Goal: Task Accomplishment & Management: Complete application form

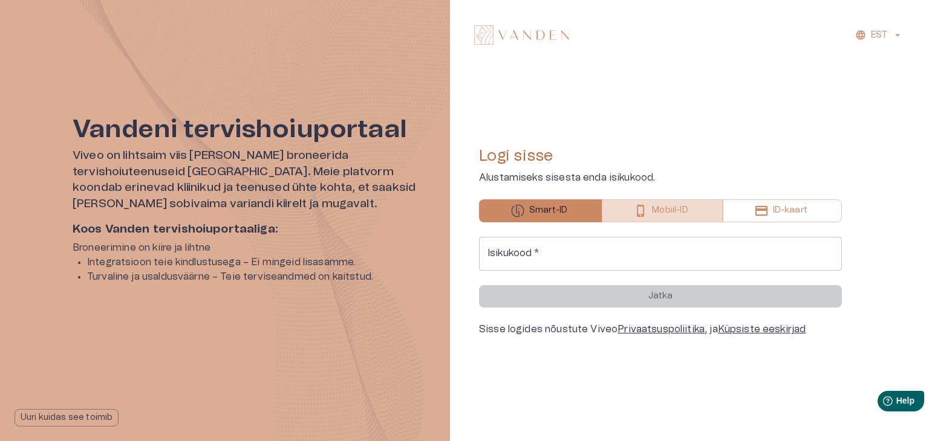
click at [650, 210] on button "Mobiil-ID" at bounding box center [662, 211] width 120 height 23
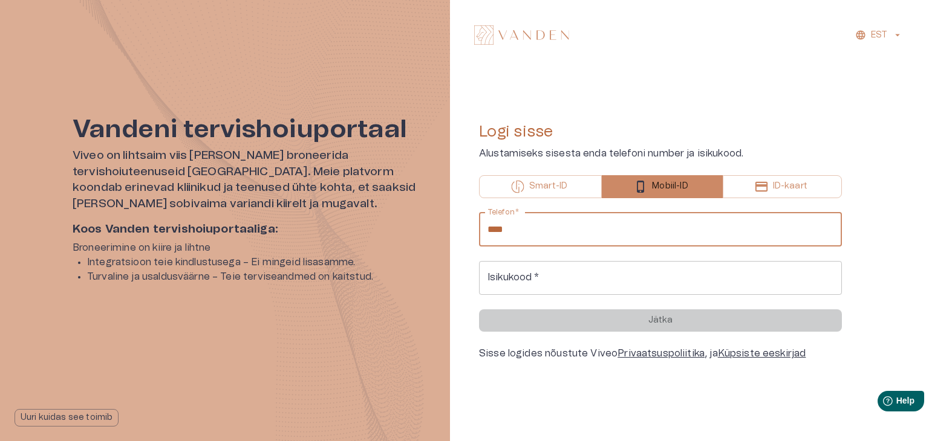
click at [572, 234] on input "****" at bounding box center [660, 230] width 363 height 34
type input "**********"
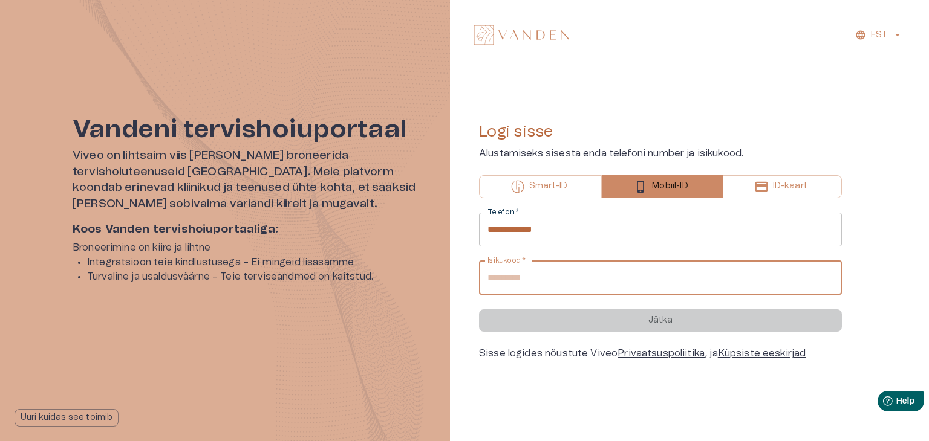
click at [593, 279] on input "Isikukood   *" at bounding box center [660, 278] width 363 height 34
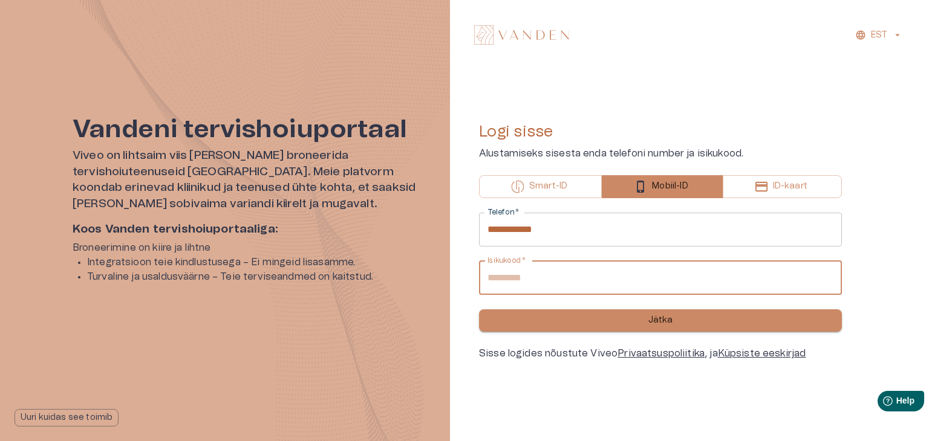
type input "**********"
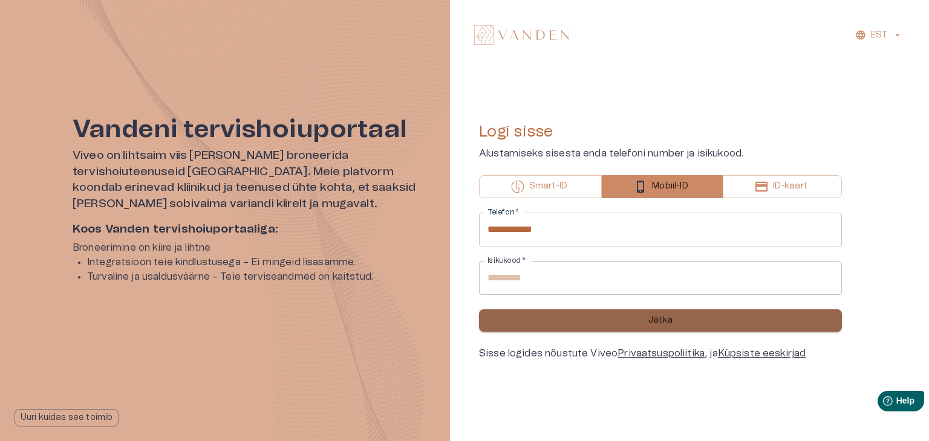
click at [665, 317] on p "Jätka" at bounding box center [660, 320] width 25 height 13
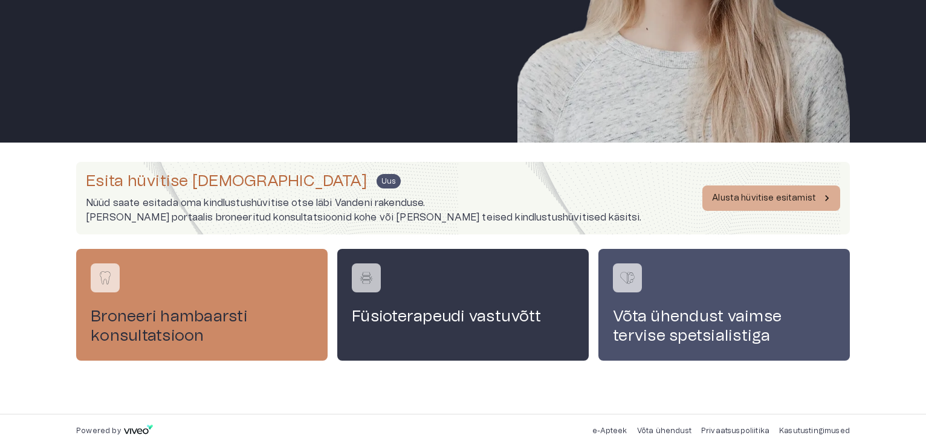
scroll to position [246, 0]
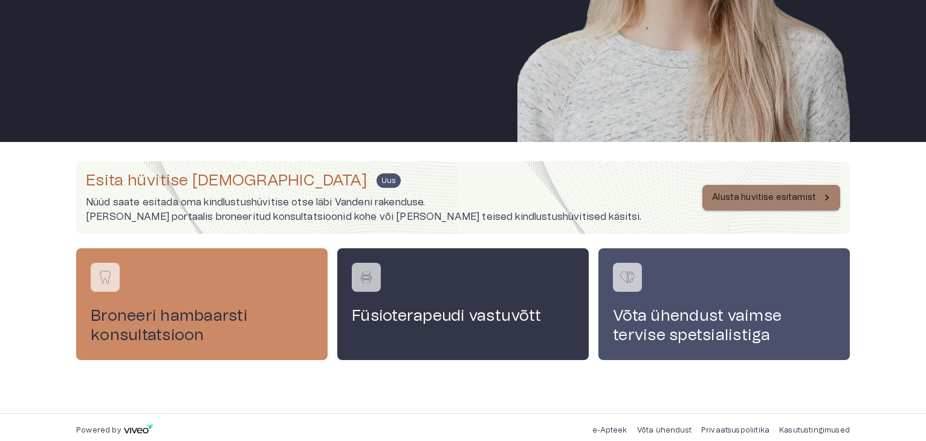
click at [774, 202] on p "Alusta hüvitise esitamist" at bounding box center [764, 198] width 104 height 13
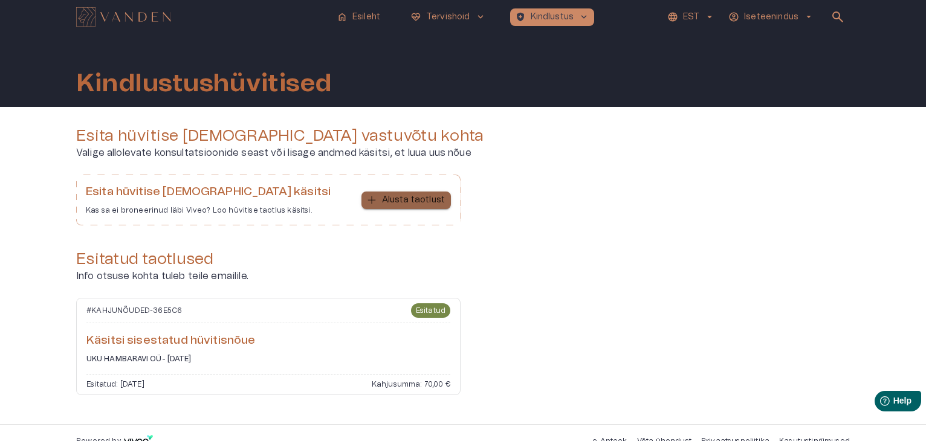
click at [438, 201] on p "Alusta taotlust" at bounding box center [413, 200] width 63 height 13
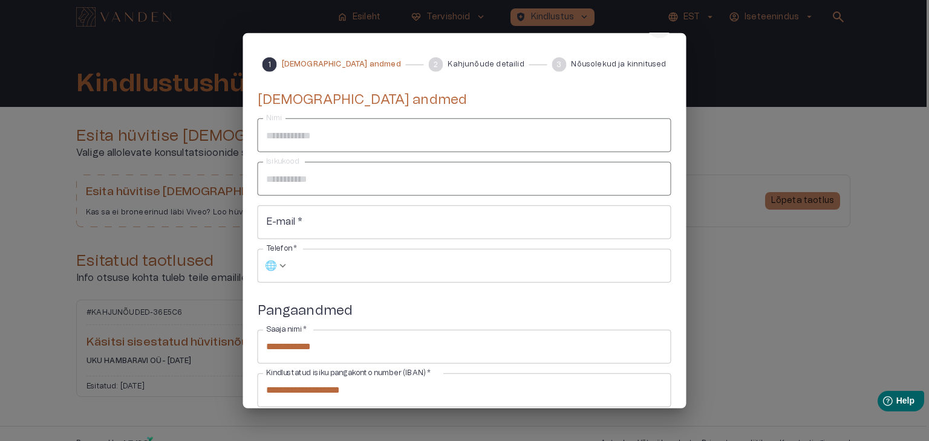
scroll to position [46, 0]
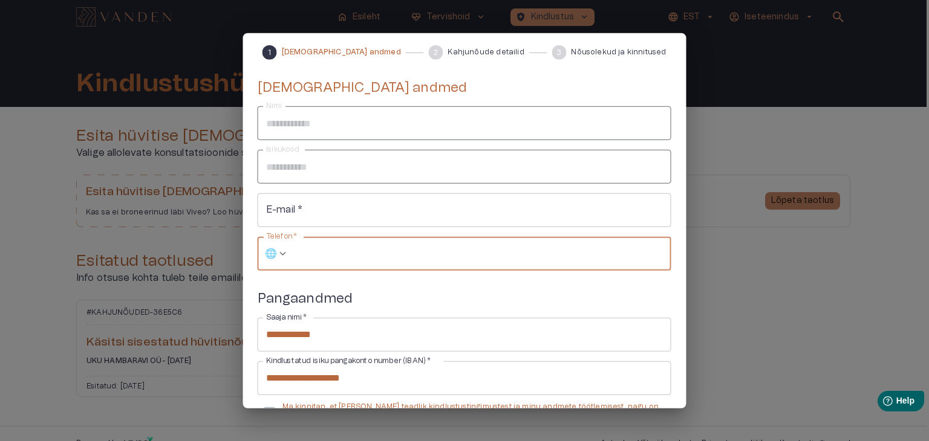
click at [325, 257] on input "Telefon   *" at bounding box center [482, 254] width 377 height 34
type input "**********"
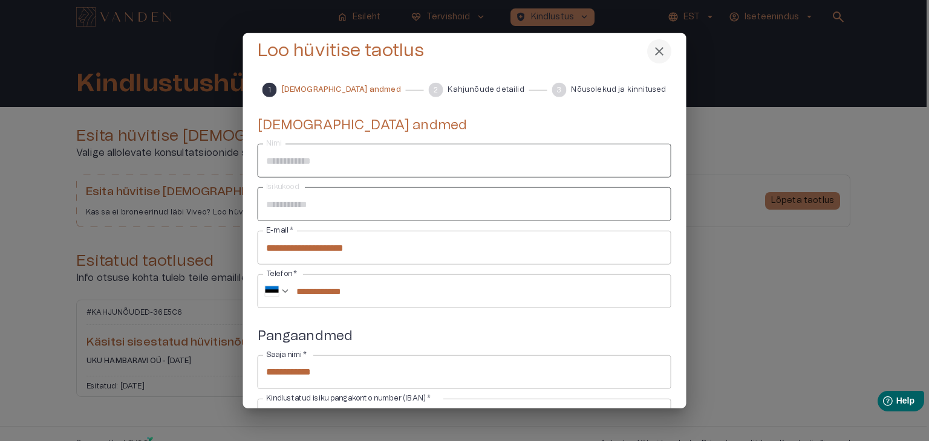
scroll to position [131, 0]
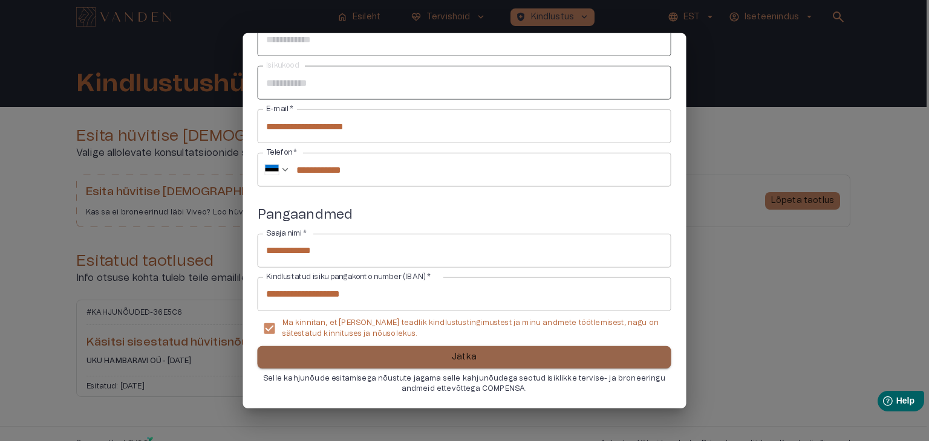
click at [477, 359] on button "Jätka" at bounding box center [465, 357] width 414 height 22
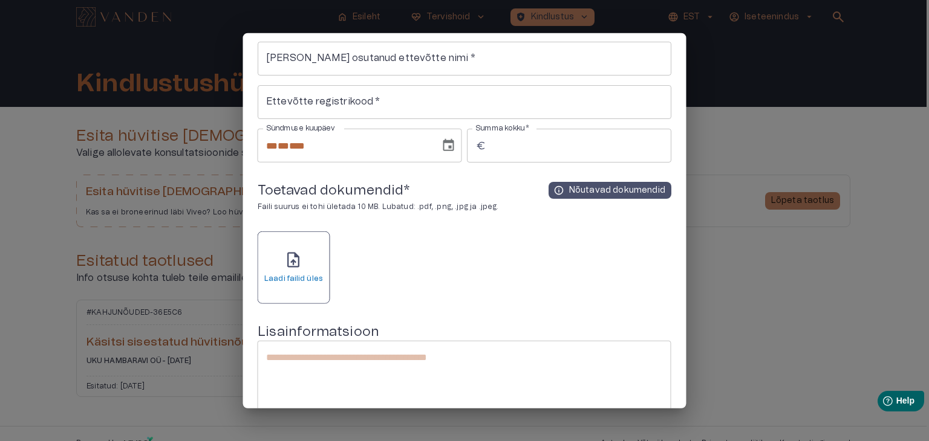
scroll to position [110, 0]
click at [290, 252] on span "upload_file" at bounding box center [293, 261] width 18 height 18
click at [363, 270] on h6 "IMG_20251001_144412.jpg" at bounding box center [371, 280] width 63 height 21
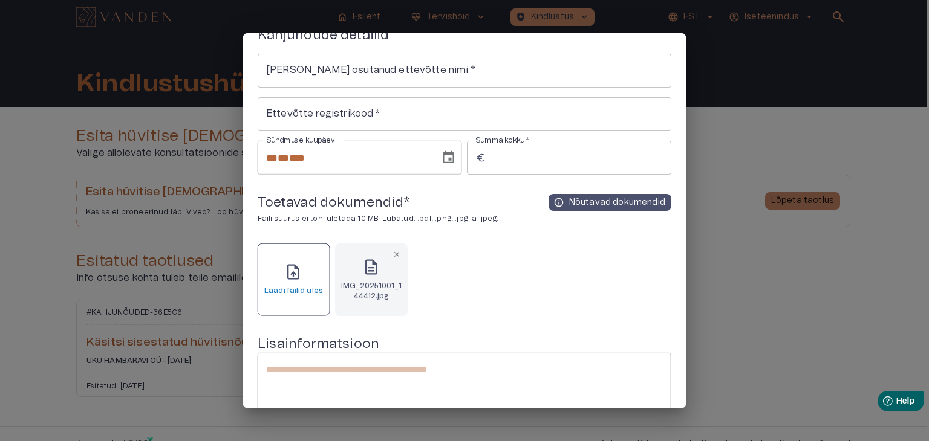
scroll to position [85, 0]
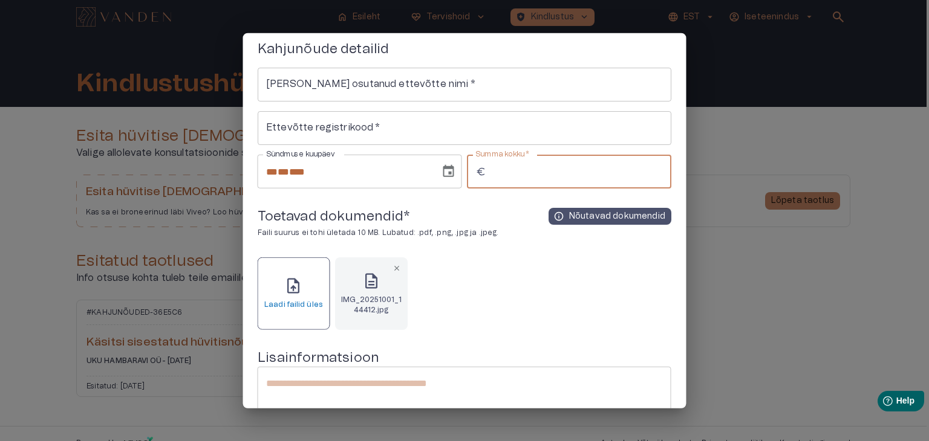
click at [510, 180] on input "Summa kokku   *" at bounding box center [581, 172] width 180 height 34
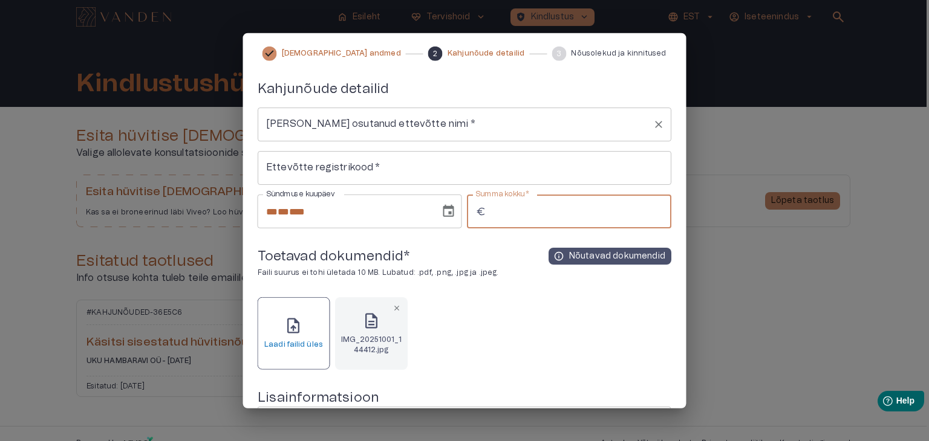
type input "*"
click at [452, 128] on input "[PERSON_NAME] osutanud ettevõtte nimi   *" at bounding box center [455, 124] width 385 height 23
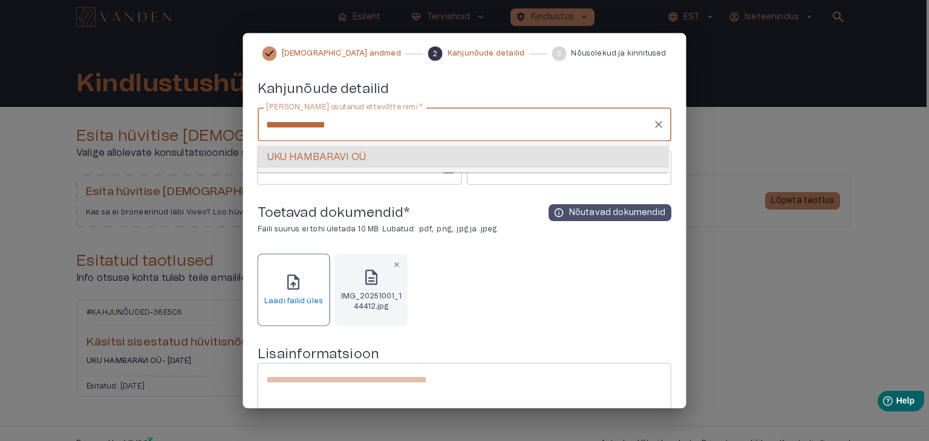
click at [426, 161] on li "UKU HAMBARAVI OÜ" at bounding box center [463, 157] width 411 height 22
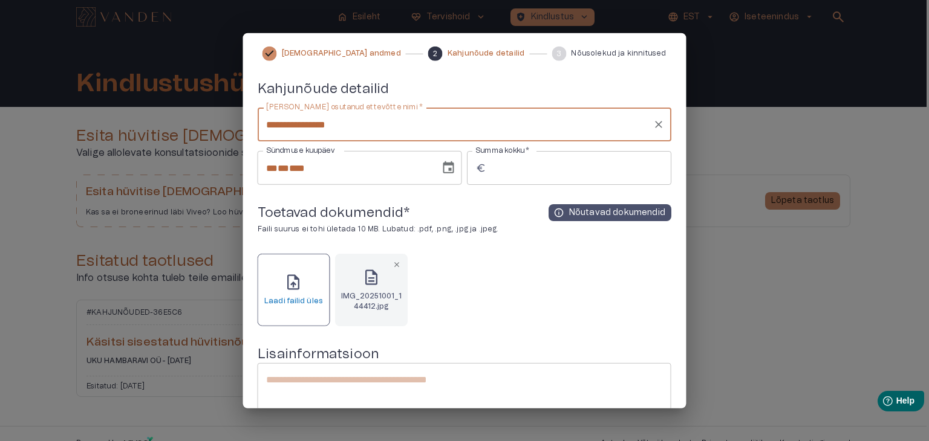
type input "**********"
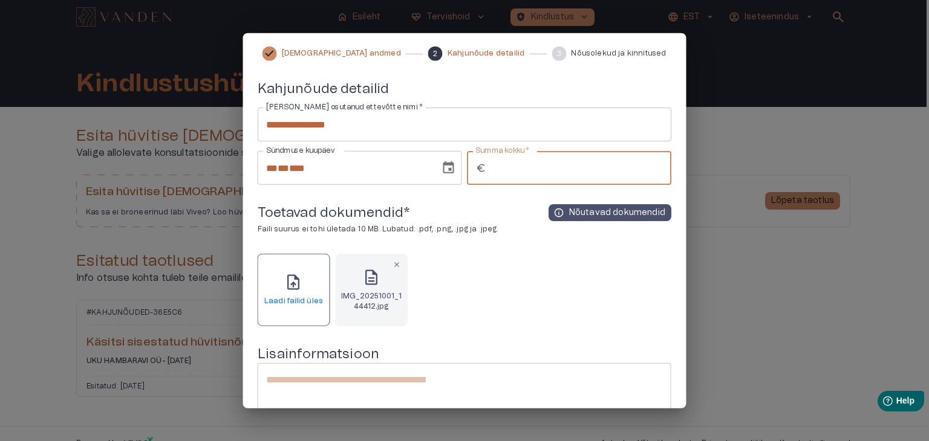
click at [528, 169] on input "*" at bounding box center [581, 168] width 180 height 34
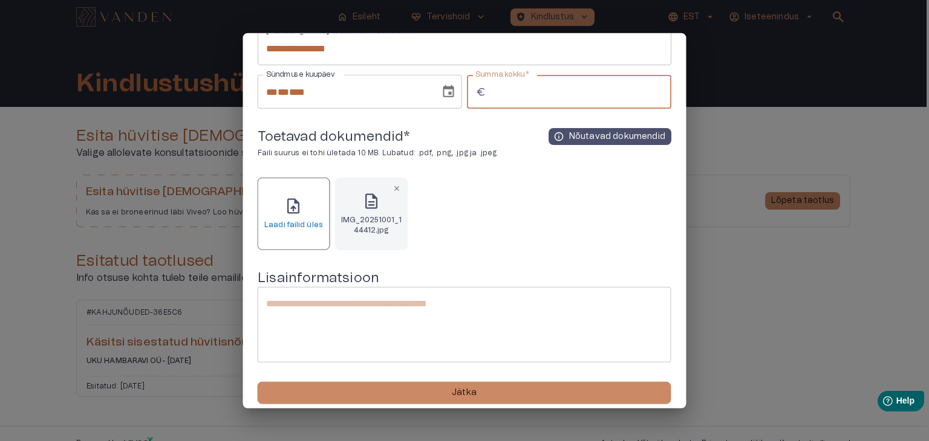
scroll to position [157, 0]
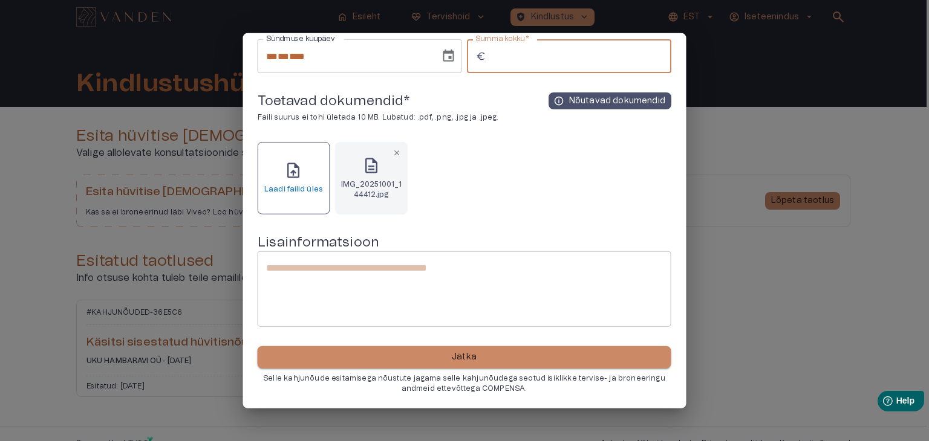
type input "**"
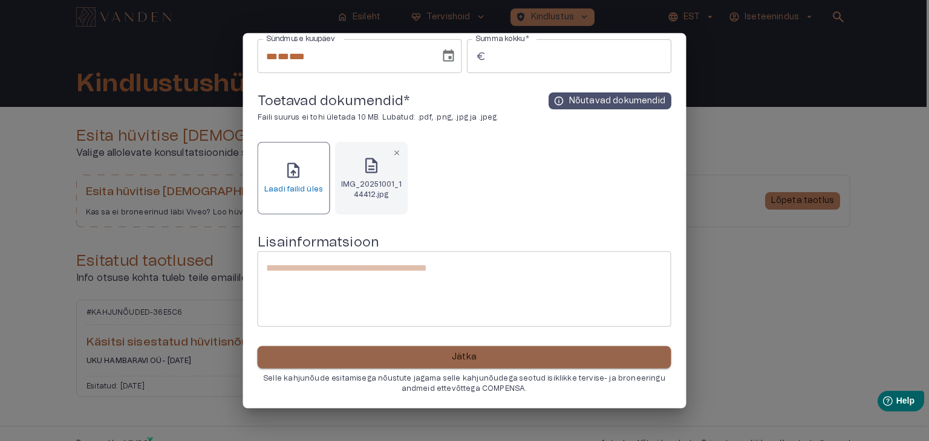
click at [470, 354] on p "Jätka" at bounding box center [464, 357] width 25 height 13
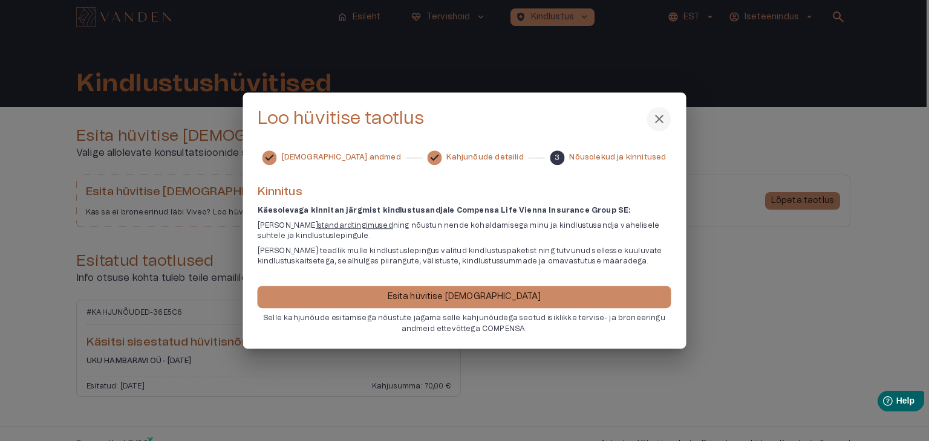
scroll to position [0, 0]
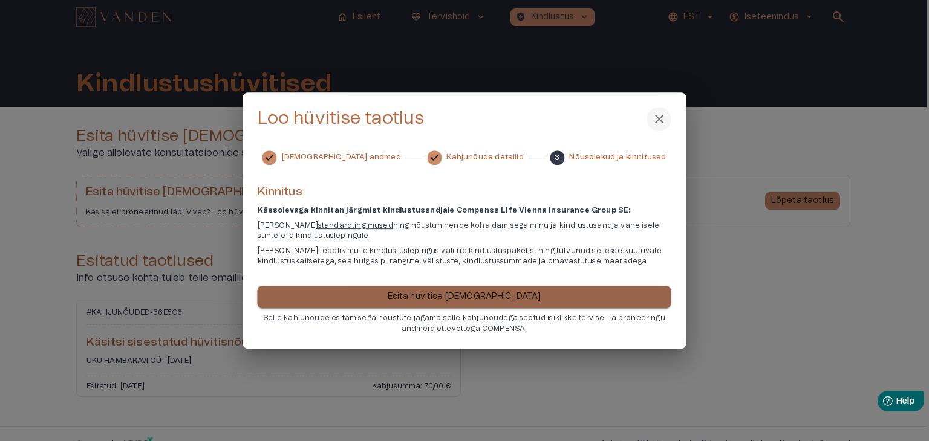
click at [480, 295] on p "Esita hüvitise [DEMOGRAPHIC_DATA]" at bounding box center [465, 297] width 154 height 13
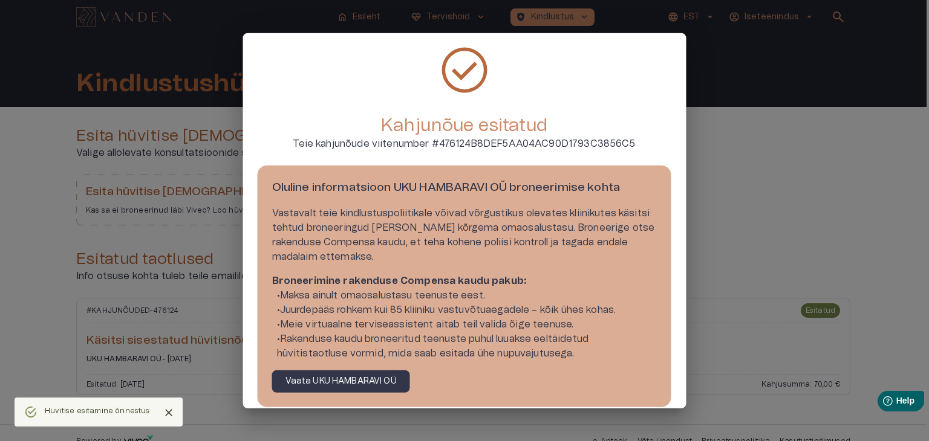
scroll to position [62, 0]
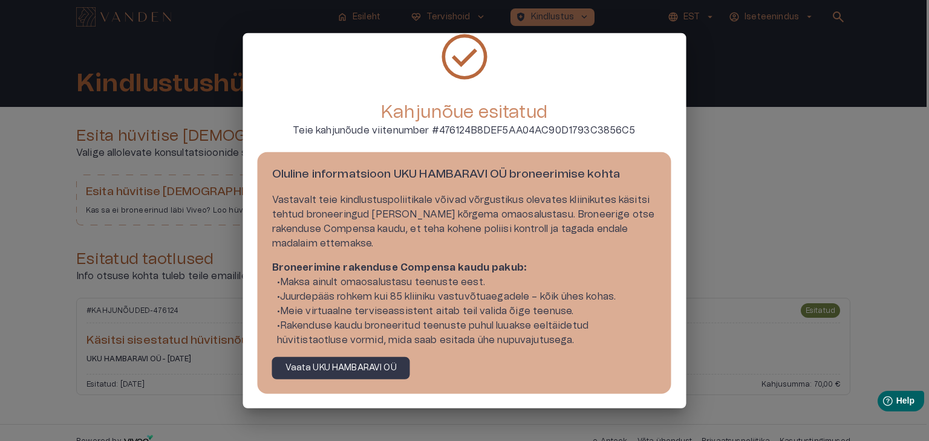
click at [713, 206] on div at bounding box center [464, 220] width 929 height 441
